Goal: Task Accomplishment & Management: Use online tool/utility

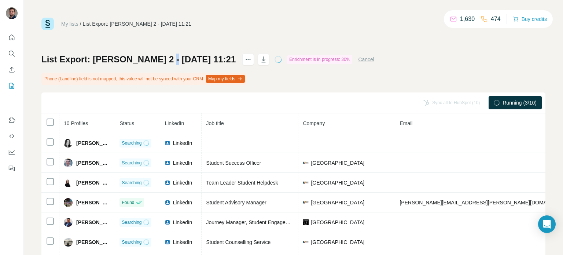
drag, startPoint x: 166, startPoint y: 57, endPoint x: 162, endPoint y: 60, distance: 4.7
click at [162, 60] on h1 "List Export: [PERSON_NAME] 2 - [DATE] 11:21" at bounding box center [138, 60] width 194 height 12
click at [161, 54] on h1 "List Export: [PERSON_NAME] 2 - [DATE] 11:21" at bounding box center [138, 60] width 194 height 12
click at [183, 37] on div "My lists / List Export: [PERSON_NAME] 2 - [DATE] 11:21 1,630 474 Buy credits Li…" at bounding box center [293, 162] width 504 height 289
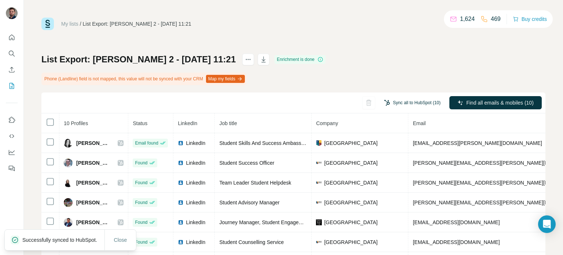
click at [418, 102] on button "Sync all to HubSpot (10)" at bounding box center [412, 102] width 67 height 11
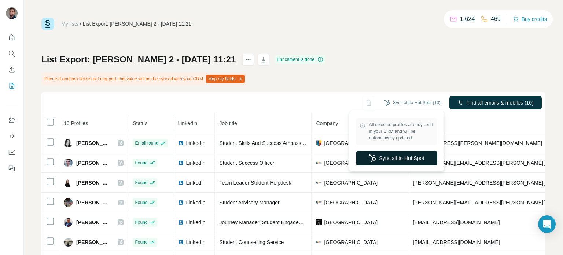
click at [403, 160] on button "Sync all to HubSpot" at bounding box center [396, 158] width 81 height 15
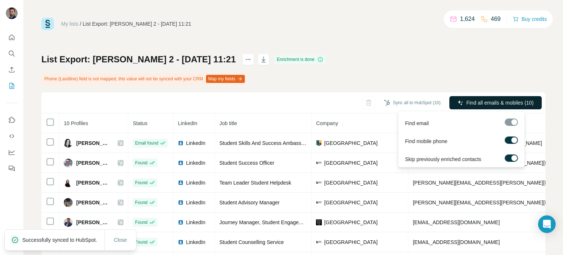
click at [475, 104] on span "Find all emails & mobiles (10)" at bounding box center [500, 102] width 67 height 7
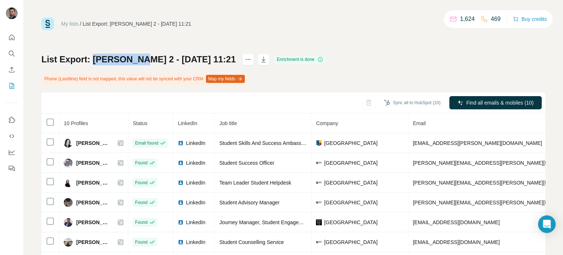
drag, startPoint x: 94, startPoint y: 58, endPoint x: 135, endPoint y: 63, distance: 41.7
click at [135, 63] on h1 "List Export: [PERSON_NAME] 2 - [DATE] 11:21" at bounding box center [138, 60] width 194 height 12
copy h1 "Dominik 2"
drag, startPoint x: 84, startPoint y: 21, endPoint x: 110, endPoint y: 22, distance: 26.5
click at [110, 22] on ul "My lists / List Export: [PERSON_NAME] 2 - [DATE] 11:21" at bounding box center [126, 23] width 130 height 7
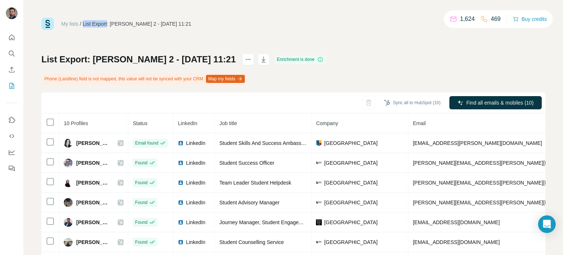
copy div "List Export"
click at [245, 59] on icon "actions" at bounding box center [248, 59] width 7 height 7
click at [262, 59] on icon "button" at bounding box center [264, 59] width 4 height 6
